Goal: Navigation & Orientation: Find specific page/section

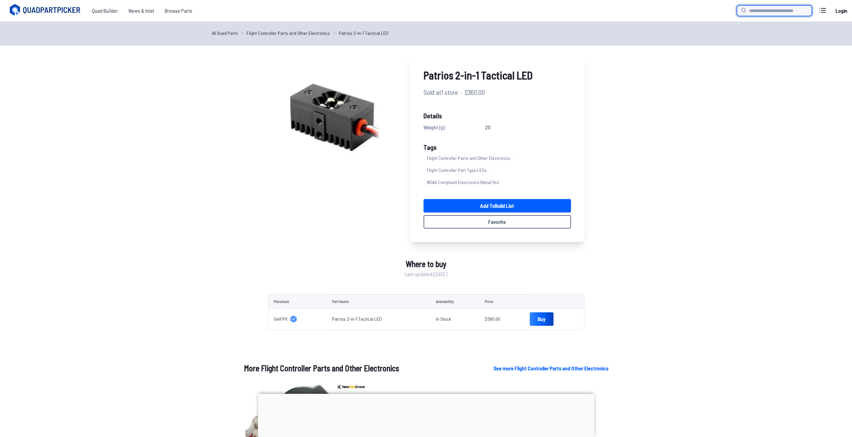
click at [772, 8] on input "search" at bounding box center [774, 10] width 75 height 11
type input "***"
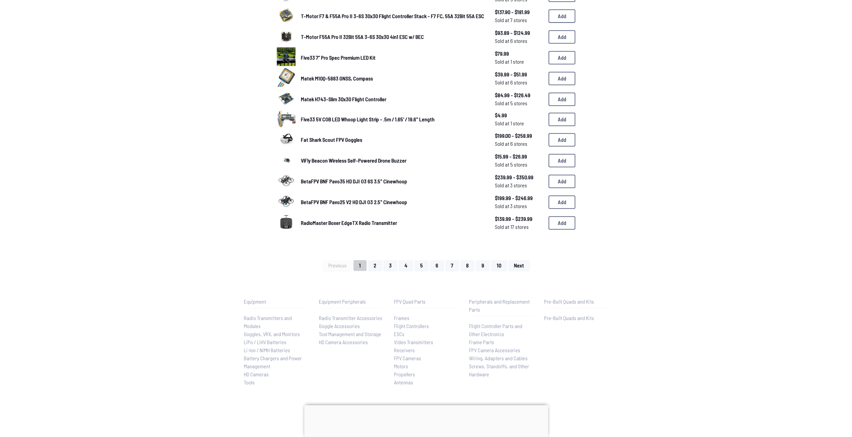
scroll to position [330, 0]
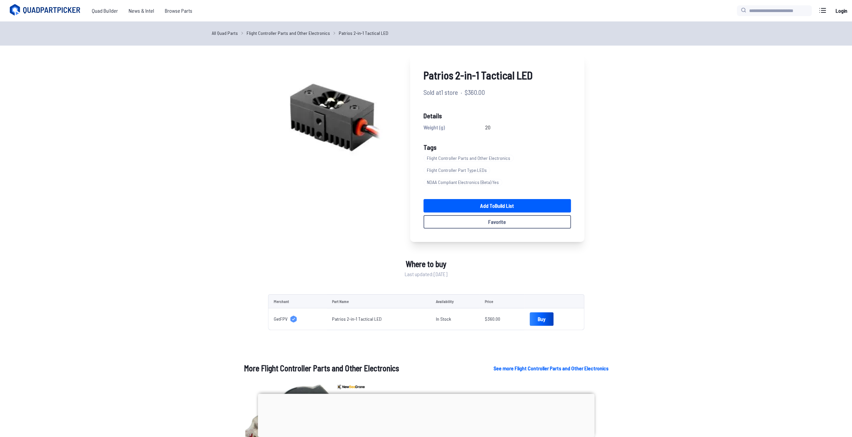
click at [461, 169] on span "Flight Controller Part Type : LEDs" at bounding box center [457, 170] width 67 height 7
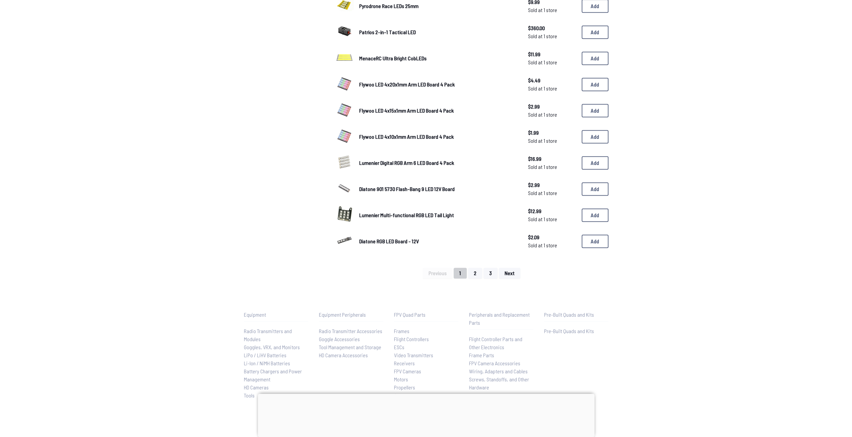
scroll to position [369, 0]
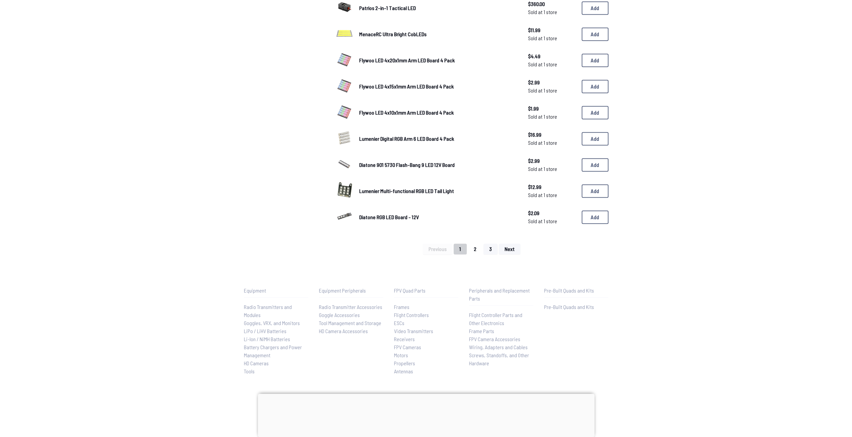
click at [478, 250] on button "2" at bounding box center [475, 249] width 14 height 11
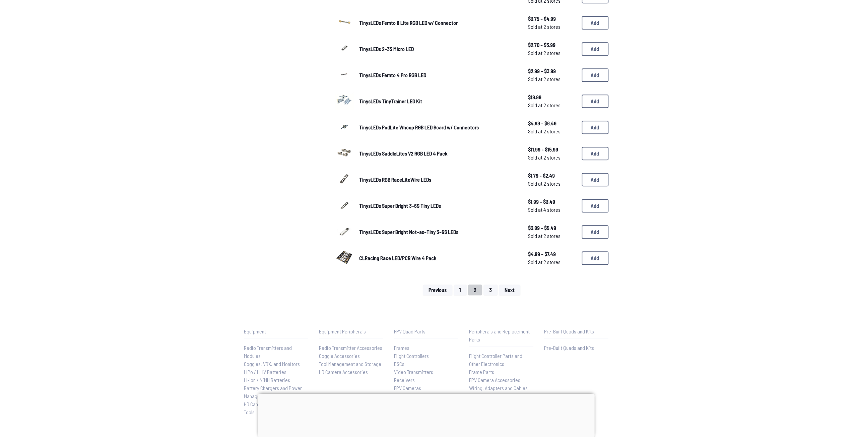
scroll to position [335, 0]
click at [490, 288] on button "3" at bounding box center [491, 289] width 14 height 11
